Goal: Task Accomplishment & Management: Use online tool/utility

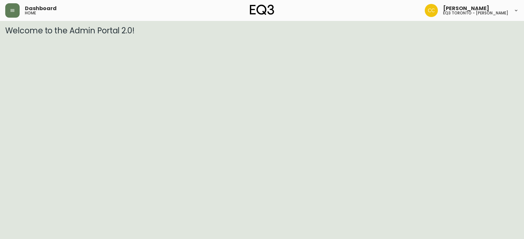
click at [7, 3] on div "Dashboard home" at bounding box center [90, 10] width 171 height 14
click at [9, 7] on button "button" at bounding box center [12, 10] width 14 height 14
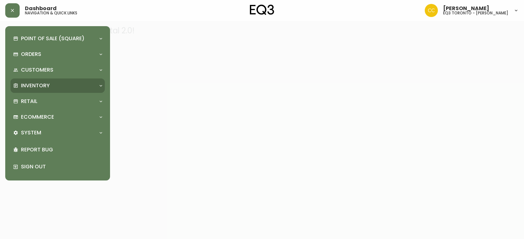
click at [58, 82] on div "Inventory" at bounding box center [54, 85] width 82 height 7
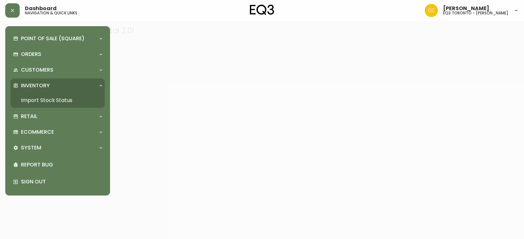
click at [60, 98] on link "Import Stock Status" at bounding box center [57, 100] width 94 height 15
